Goal: Transaction & Acquisition: Subscribe to service/newsletter

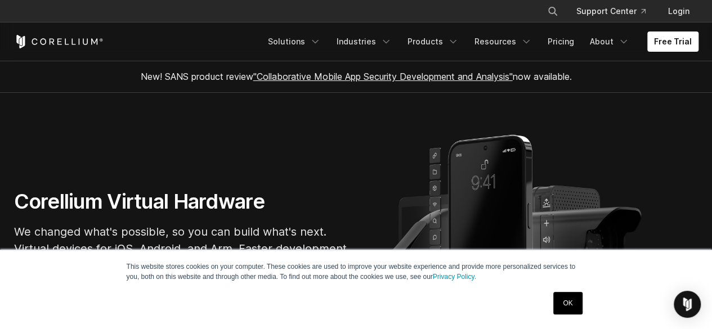
click at [565, 295] on link "OK" at bounding box center [567, 303] width 29 height 23
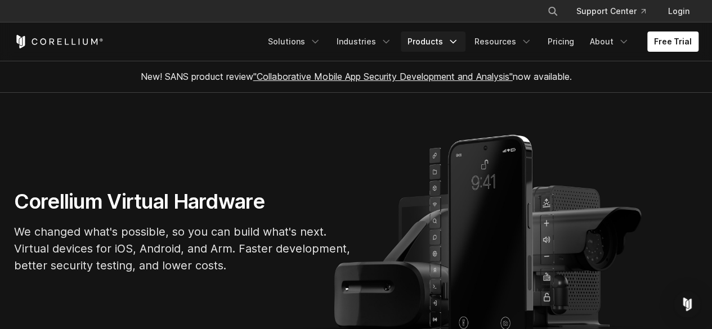
click at [433, 41] on link "Products" at bounding box center [433, 42] width 65 height 20
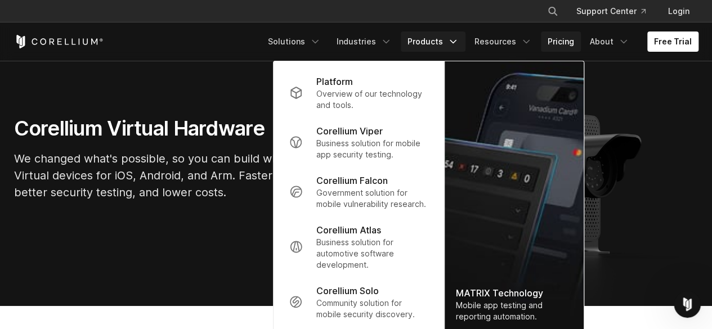
click at [557, 39] on link "Pricing" at bounding box center [561, 42] width 40 height 20
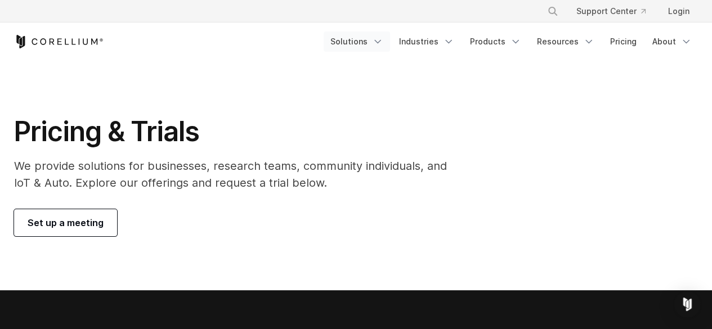
click at [378, 41] on icon "Navigation Menu" at bounding box center [377, 41] width 11 height 11
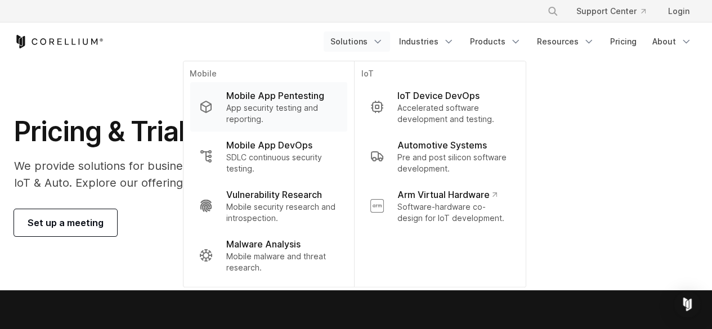
click at [293, 92] on p "Mobile App Pentesting" at bounding box center [275, 96] width 98 height 14
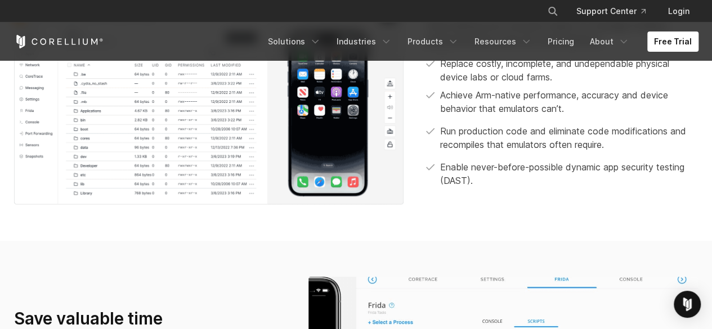
scroll to position [458, 0]
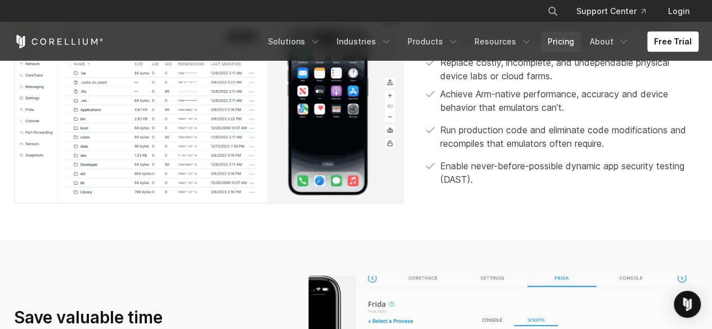
click at [564, 46] on link "Pricing" at bounding box center [561, 42] width 40 height 20
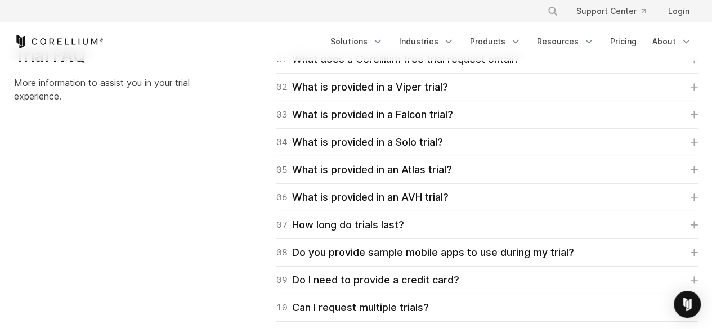
scroll to position [1646, 0]
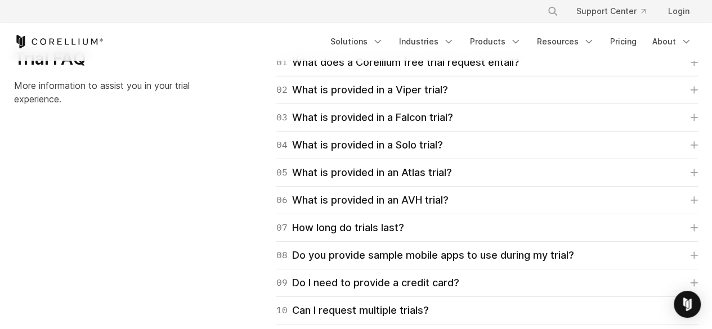
click at [160, 167] on div "Trial FAQ More information to assist you in your trial experience. 01 What does…" at bounding box center [356, 214] width 707 height 332
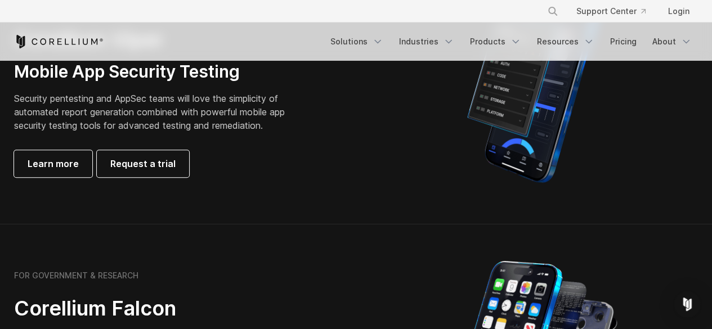
scroll to position [0, 0]
